Goal: Check status: Check status

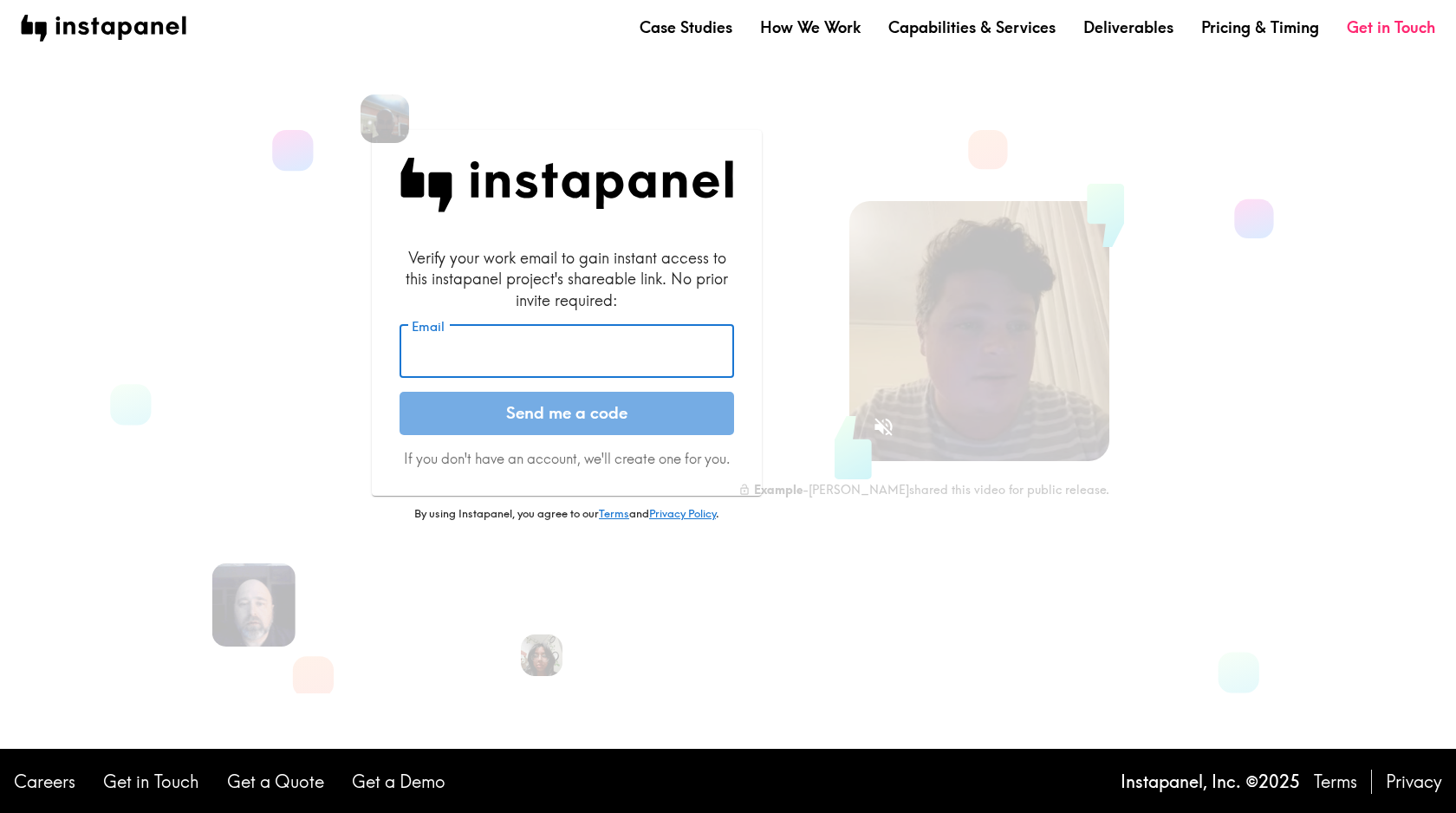
click at [471, 360] on input "Email" at bounding box center [567, 352] width 335 height 54
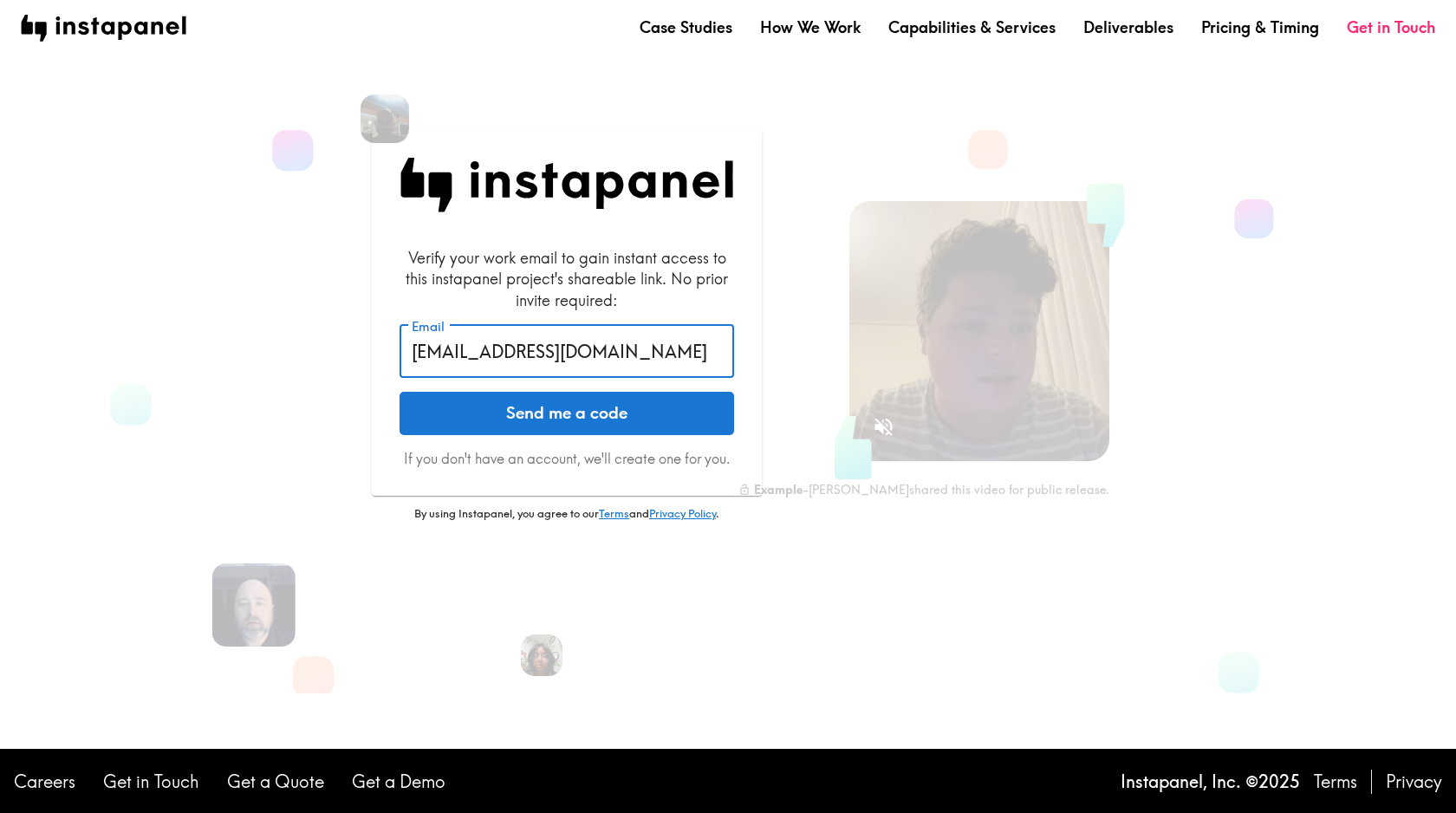
type input "rpegoraro@anomaly.com"
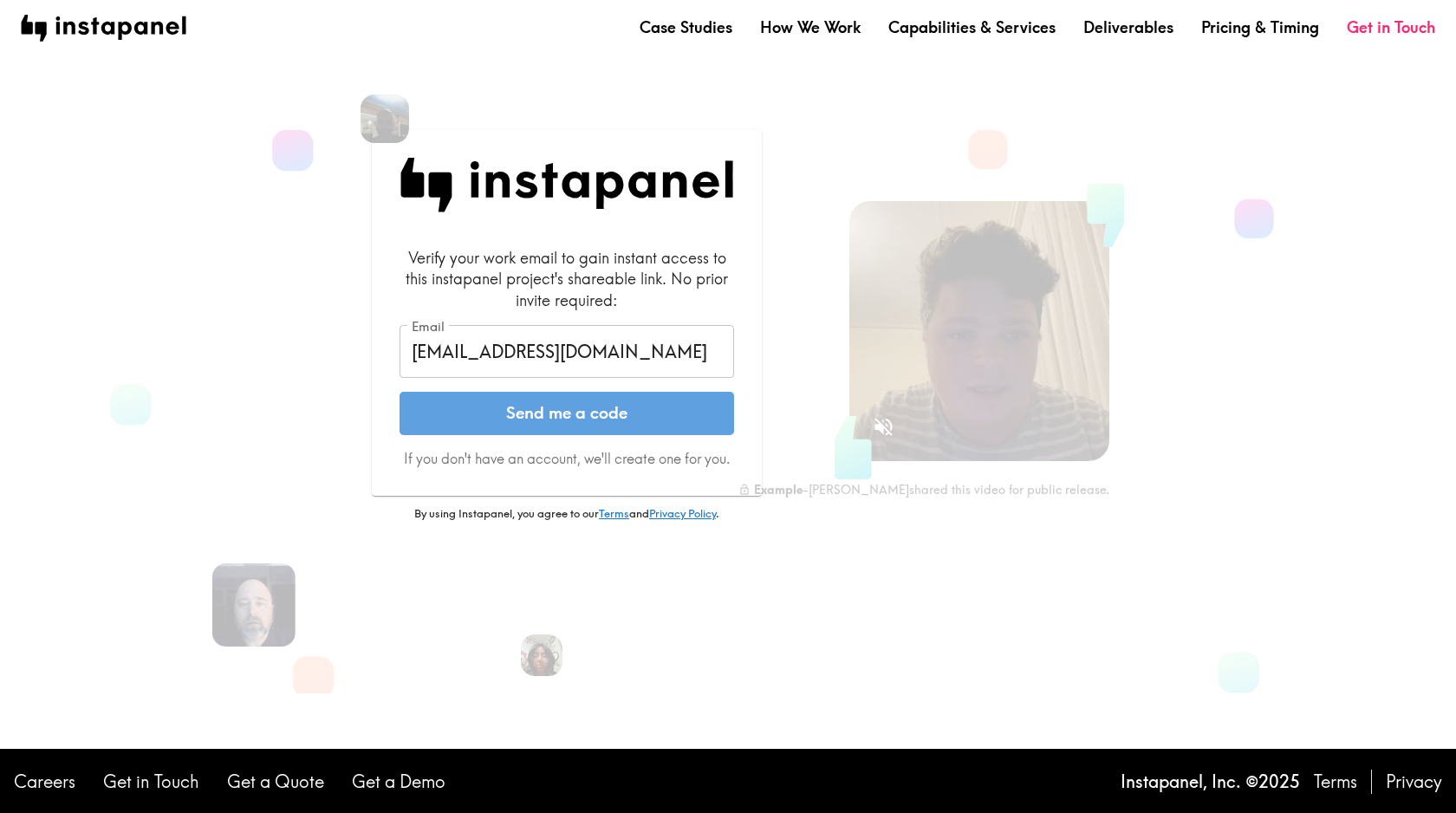
click at [478, 403] on button "Send me a code" at bounding box center [567, 413] width 335 height 43
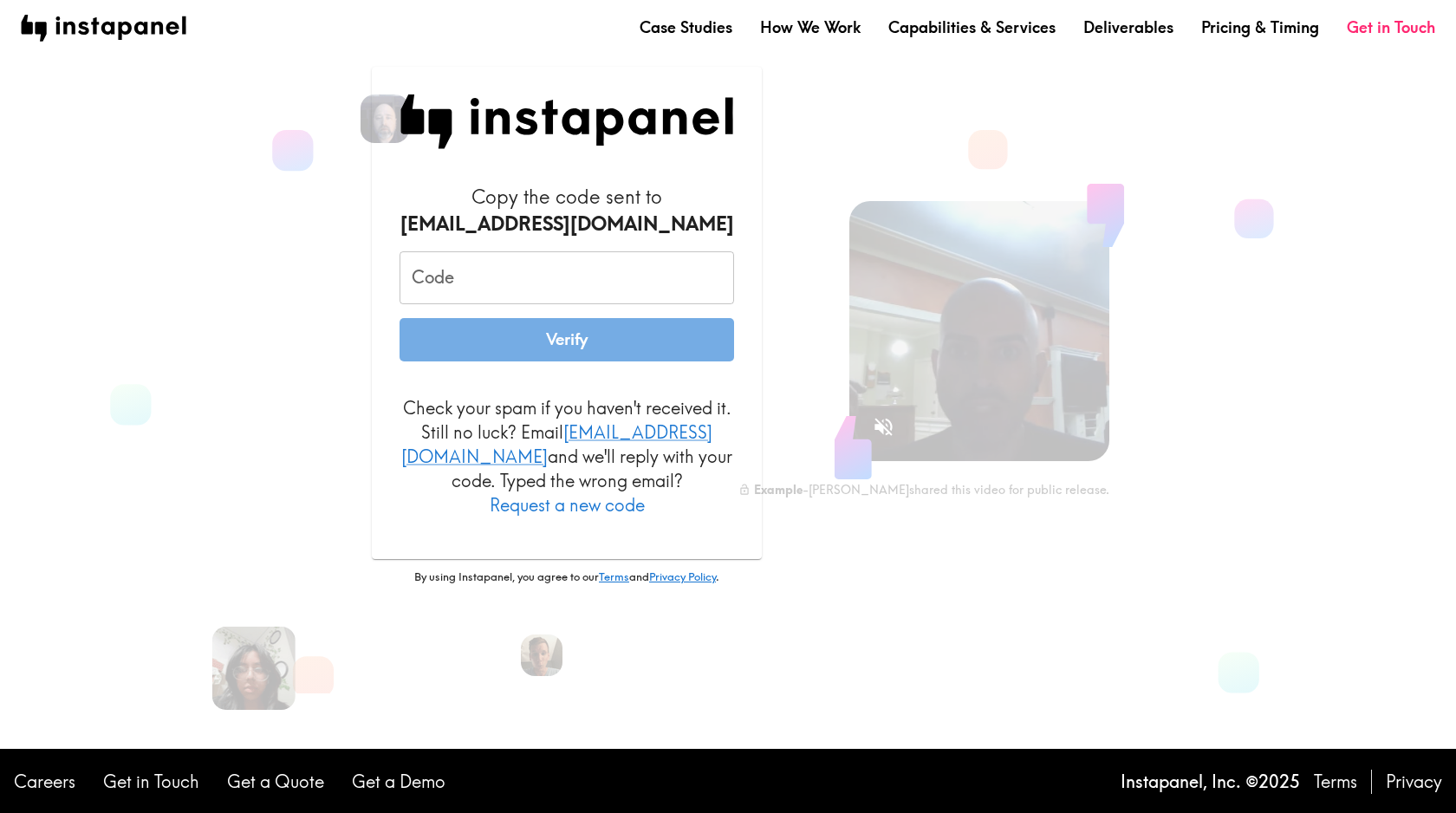
click at [487, 300] on input "Code" at bounding box center [567, 278] width 335 height 54
paste input "4An_577_F8B"
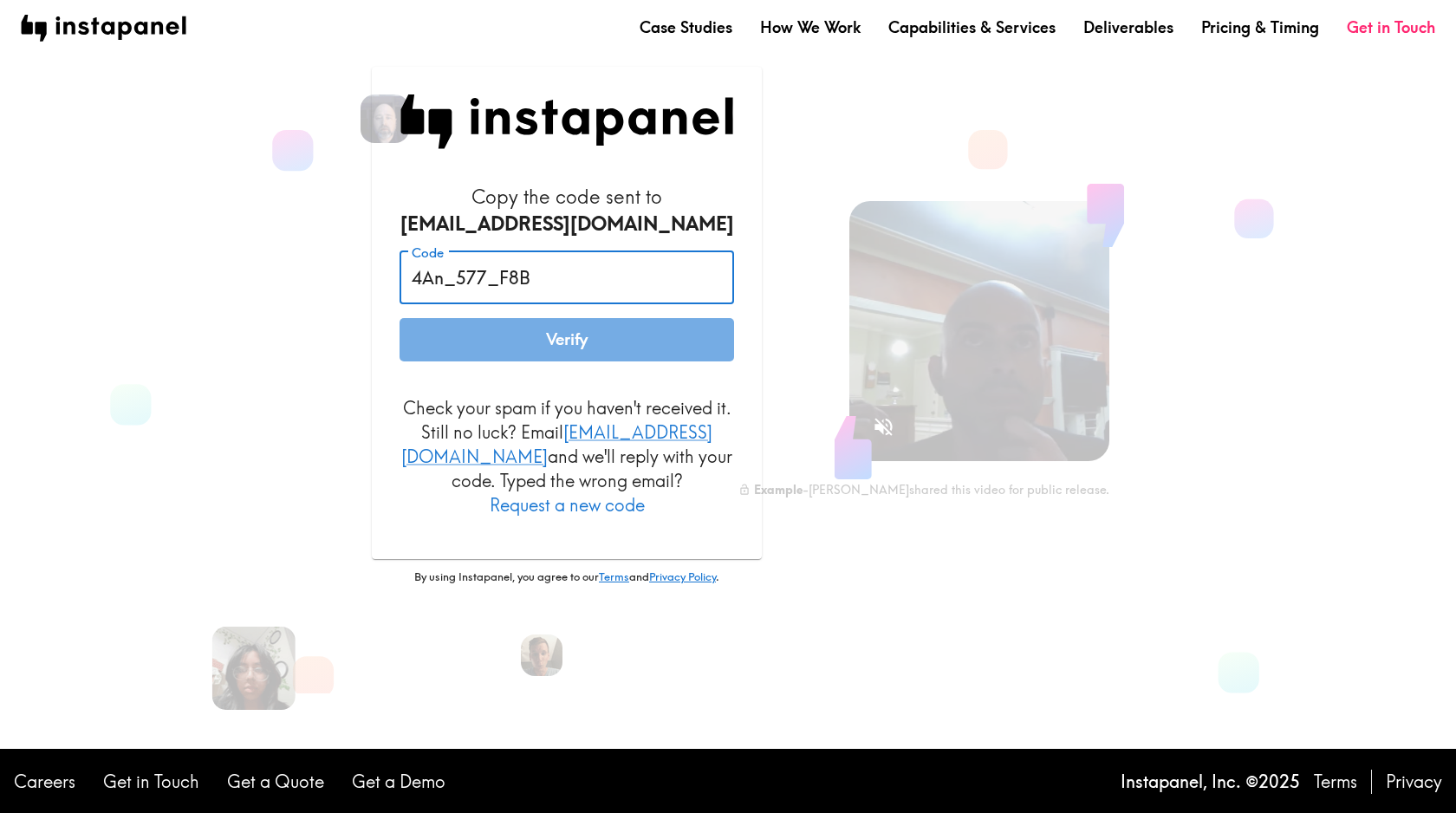
type input "4An_577_F8B"
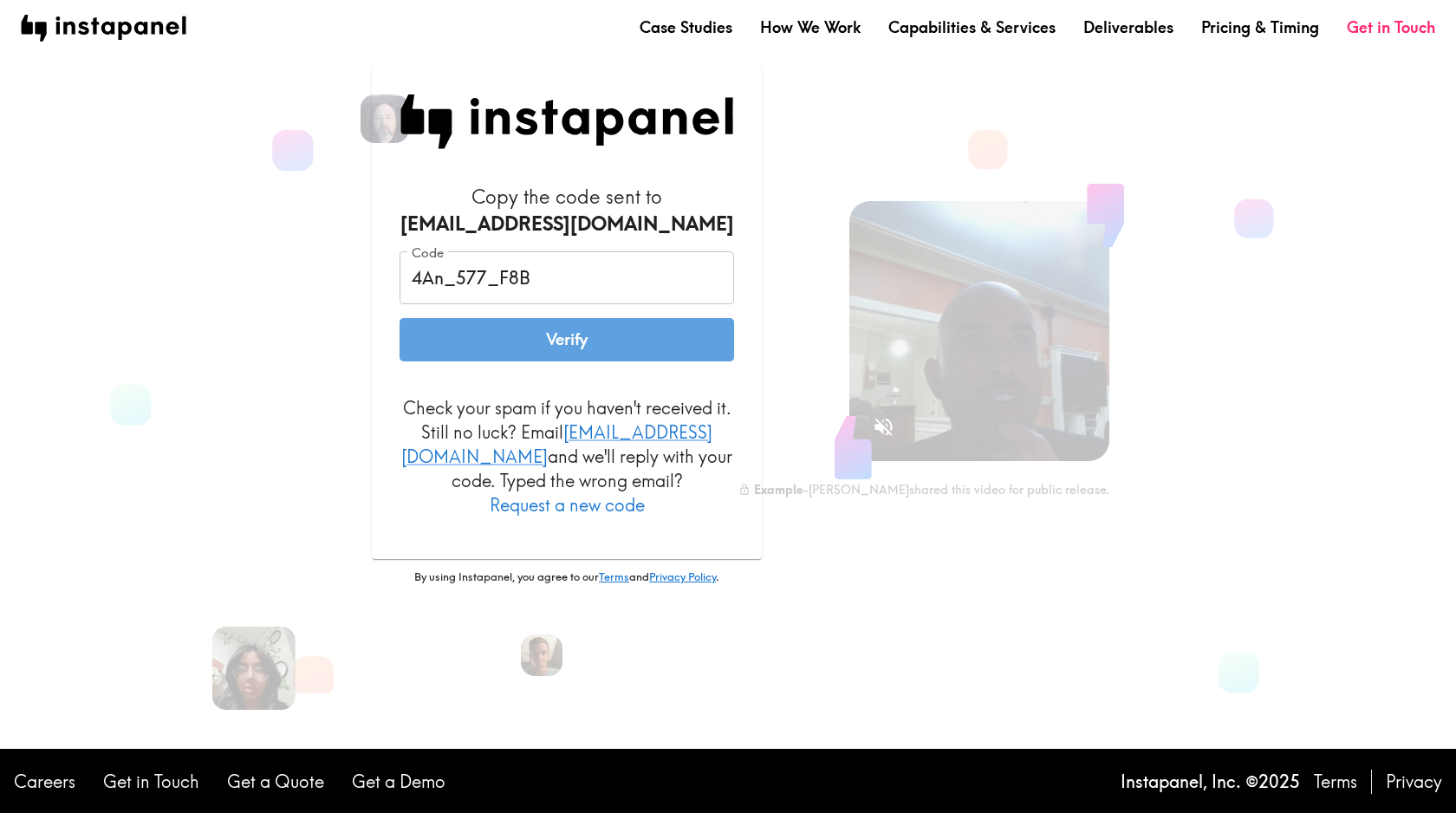
click at [512, 355] on button "Verify" at bounding box center [567, 340] width 335 height 43
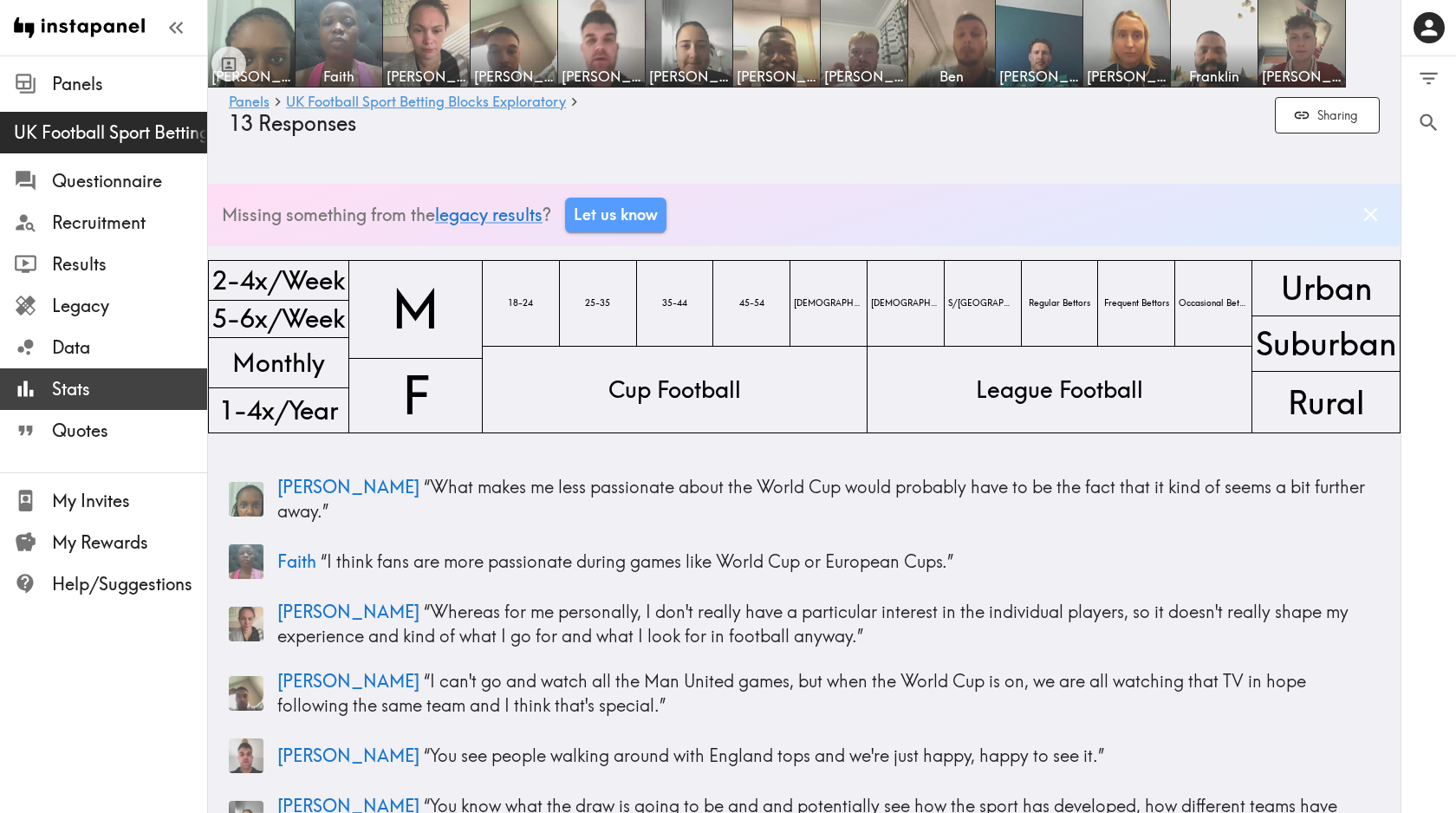
click at [83, 386] on span "Stats" at bounding box center [129, 389] width 155 height 24
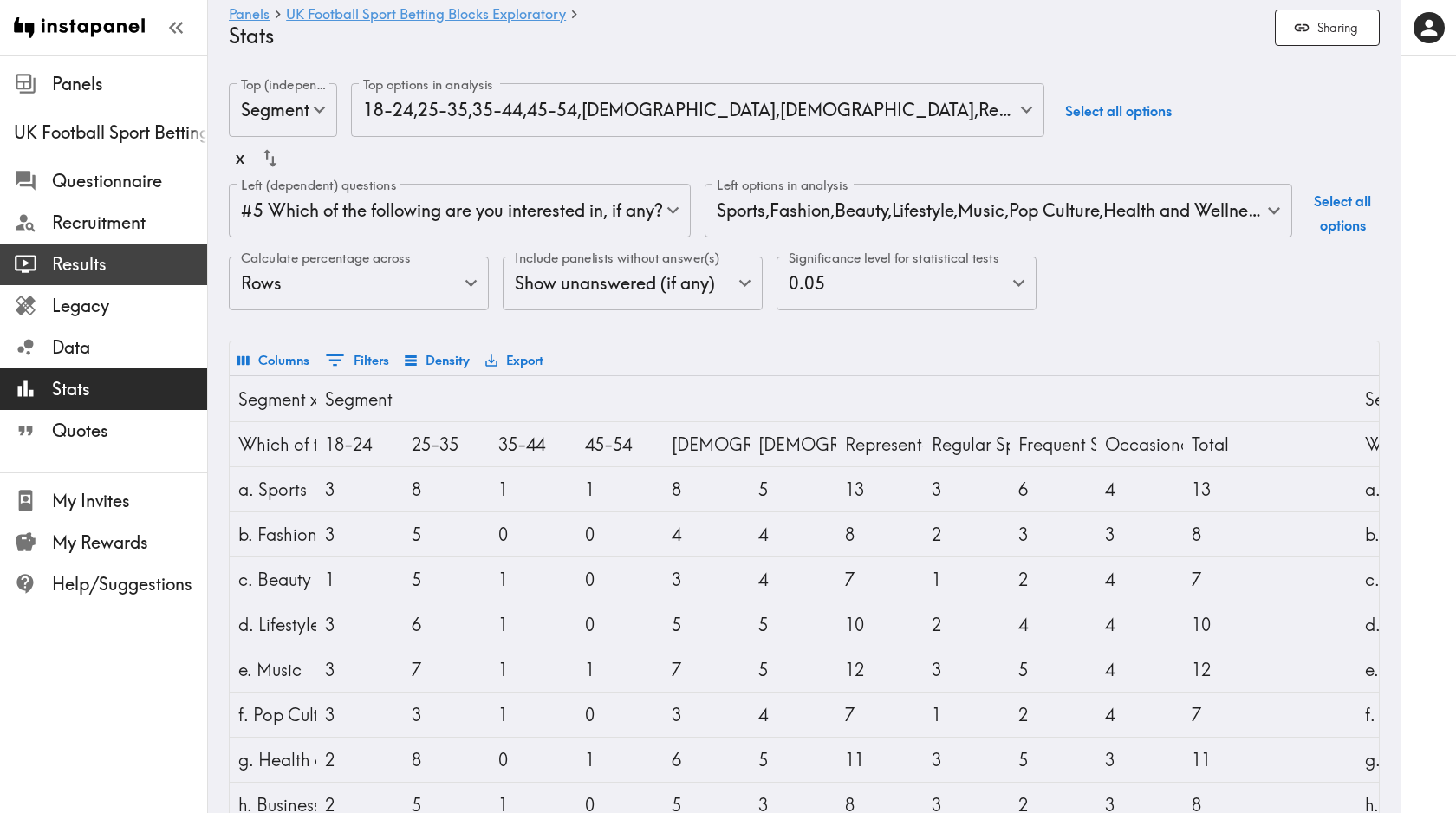
click at [94, 255] on span "Results" at bounding box center [129, 264] width 155 height 24
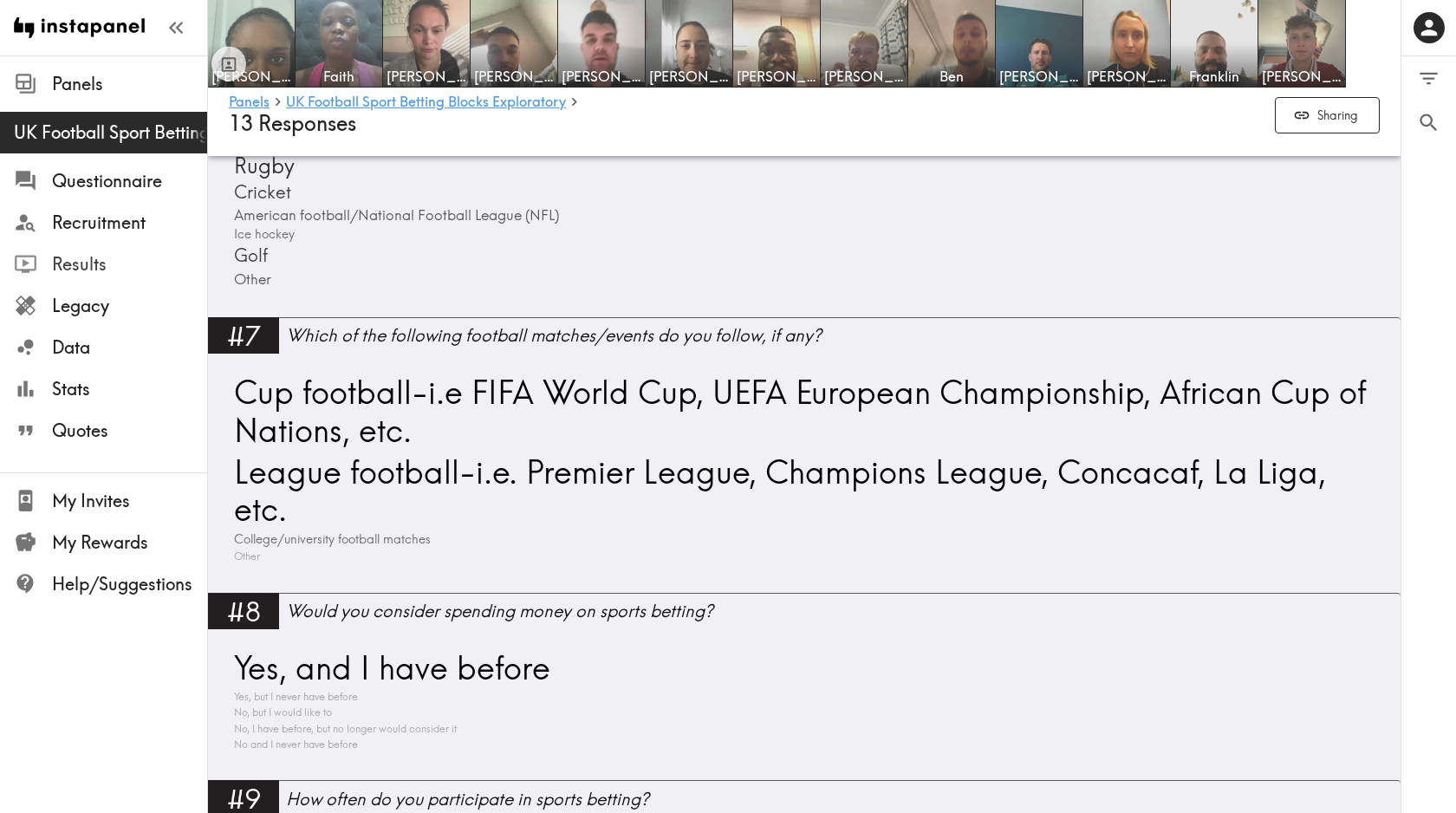
scroll to position [1600, 0]
